Goal: Understand process/instructions: Learn how to perform a task or action

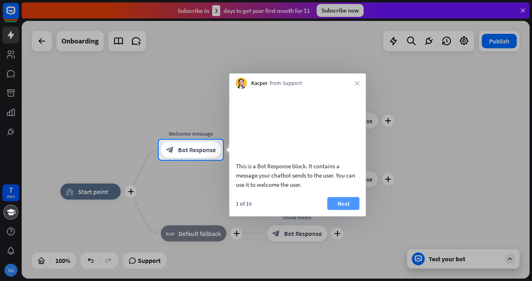
click at [331, 209] on button "Next" at bounding box center [344, 203] width 32 height 13
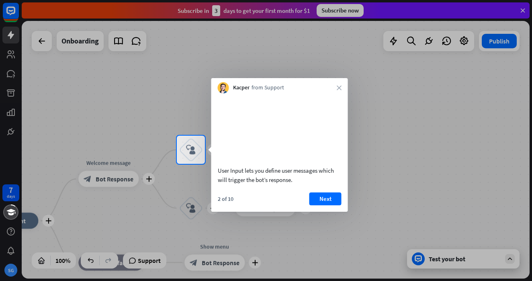
click at [331, 205] on button "Next" at bounding box center [326, 198] width 32 height 13
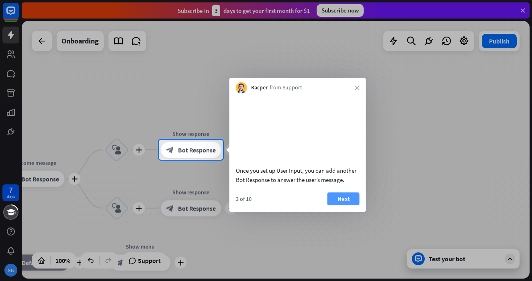
click at [331, 205] on button "Next" at bounding box center [344, 198] width 32 height 13
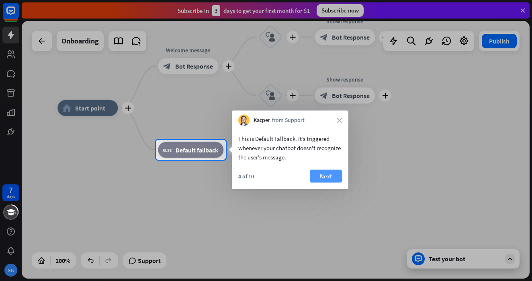
click at [330, 176] on button "Next" at bounding box center [326, 176] width 32 height 13
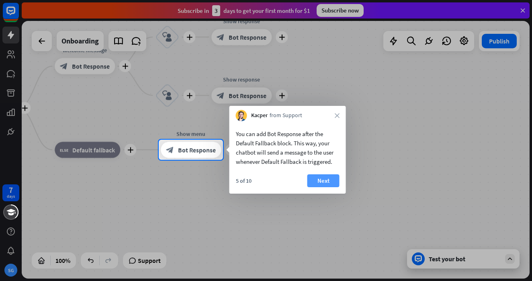
click at [330, 176] on button "Next" at bounding box center [324, 180] width 32 height 13
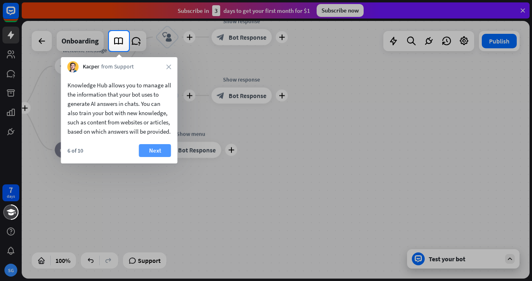
click at [160, 157] on button "Next" at bounding box center [155, 150] width 32 height 13
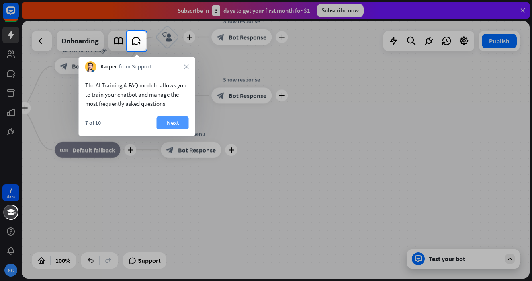
click at [174, 123] on button "Next" at bounding box center [173, 122] width 32 height 13
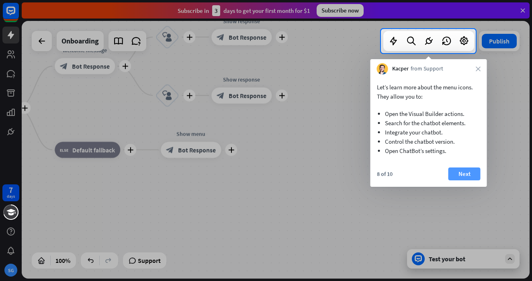
click at [471, 169] on button "Next" at bounding box center [465, 173] width 32 height 13
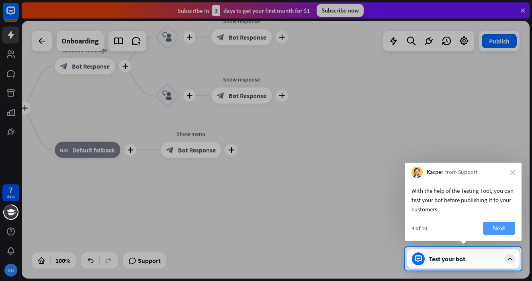
click at [493, 224] on button "Next" at bounding box center [499, 228] width 32 height 13
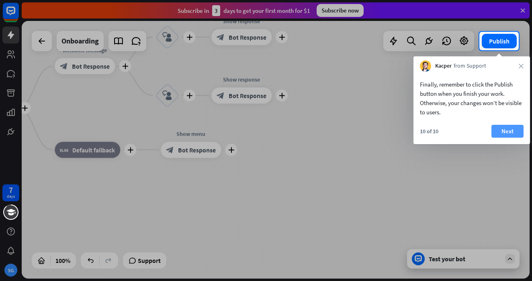
click at [510, 134] on button "Next" at bounding box center [508, 131] width 32 height 13
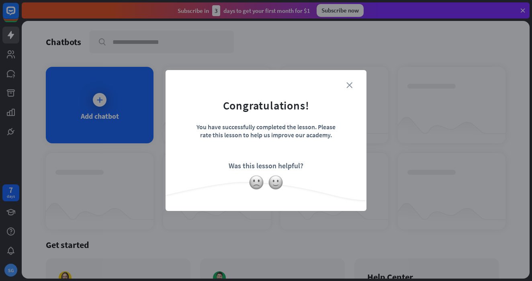
click at [349, 86] on icon "close" at bounding box center [350, 85] width 6 height 6
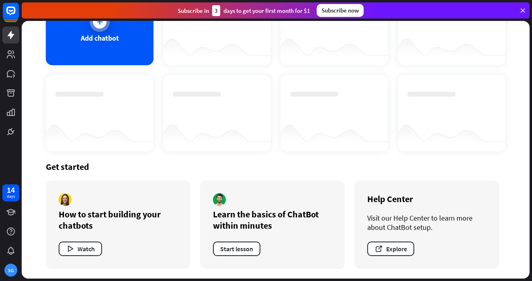
scroll to position [78, 0]
click at [94, 248] on button "Watch" at bounding box center [80, 248] width 43 height 14
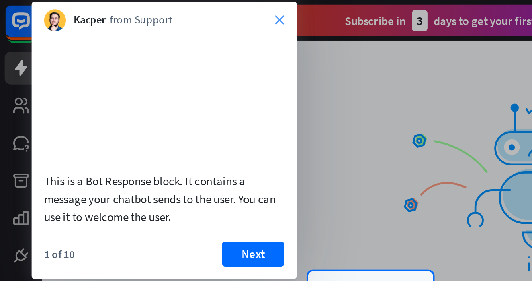
click at [144, 8] on icon "close" at bounding box center [144, 10] width 5 height 5
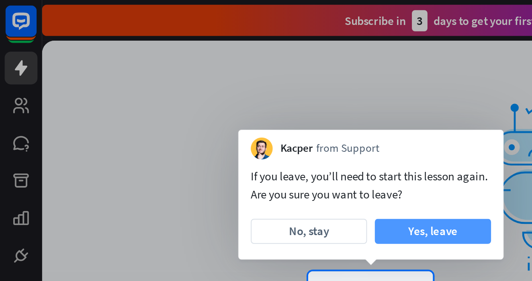
click at [199, 117] on button "Yes, leave" at bounding box center [223, 119] width 60 height 13
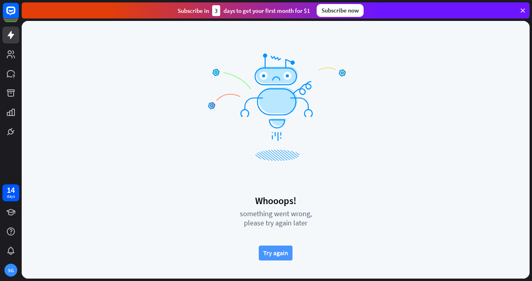
click at [277, 256] on button "Try again" at bounding box center [276, 252] width 34 height 15
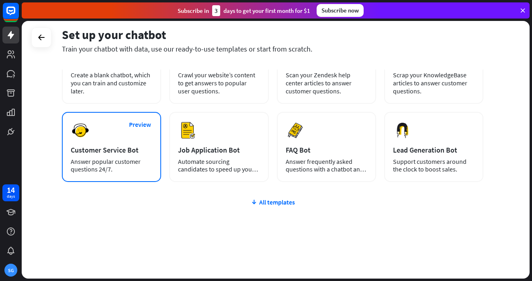
scroll to position [75, 0]
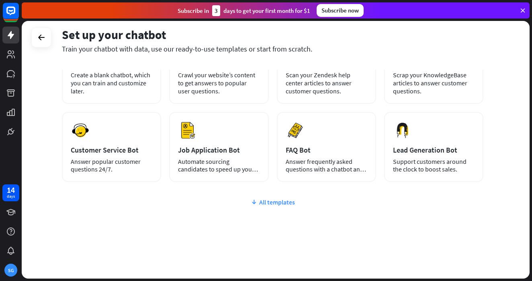
click at [275, 201] on div "All templates" at bounding box center [273, 202] width 422 height 8
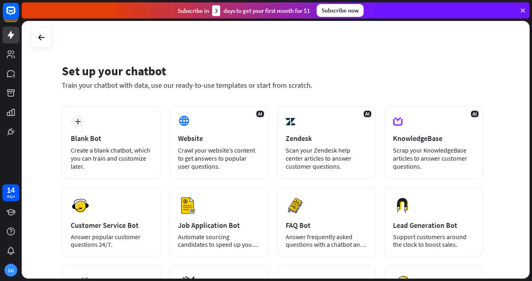
scroll to position [0, 0]
